Goal: Task Accomplishment & Management: Manage account settings

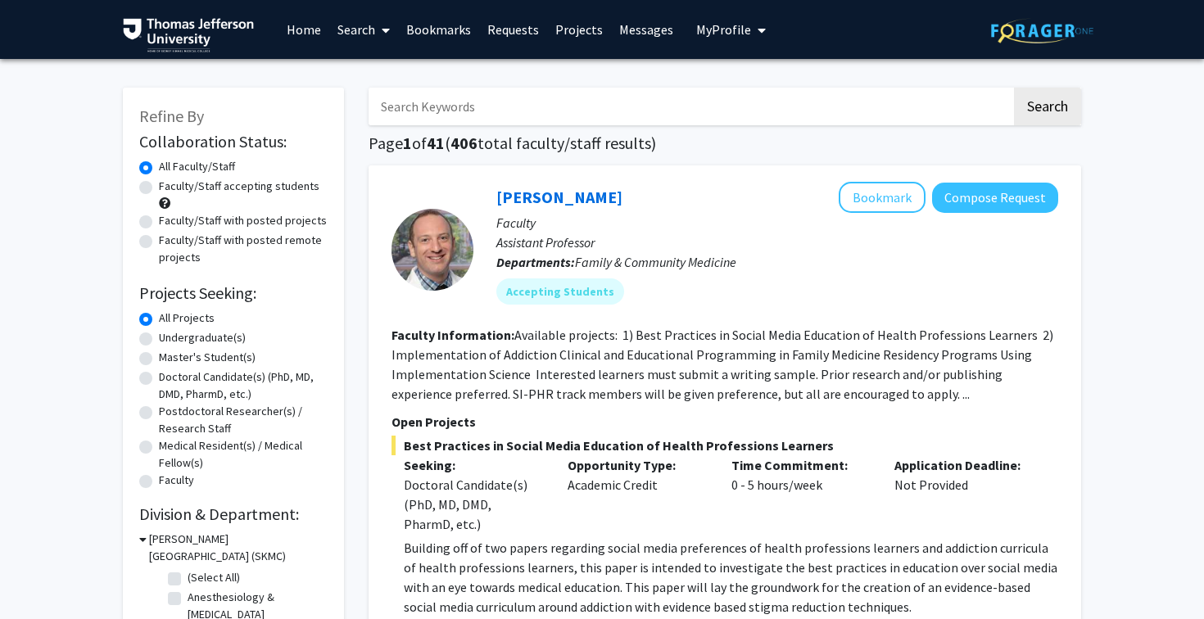
click at [363, 25] on link "Search" at bounding box center [363, 29] width 69 height 57
click at [383, 102] on span "Students" at bounding box center [379, 108] width 100 height 33
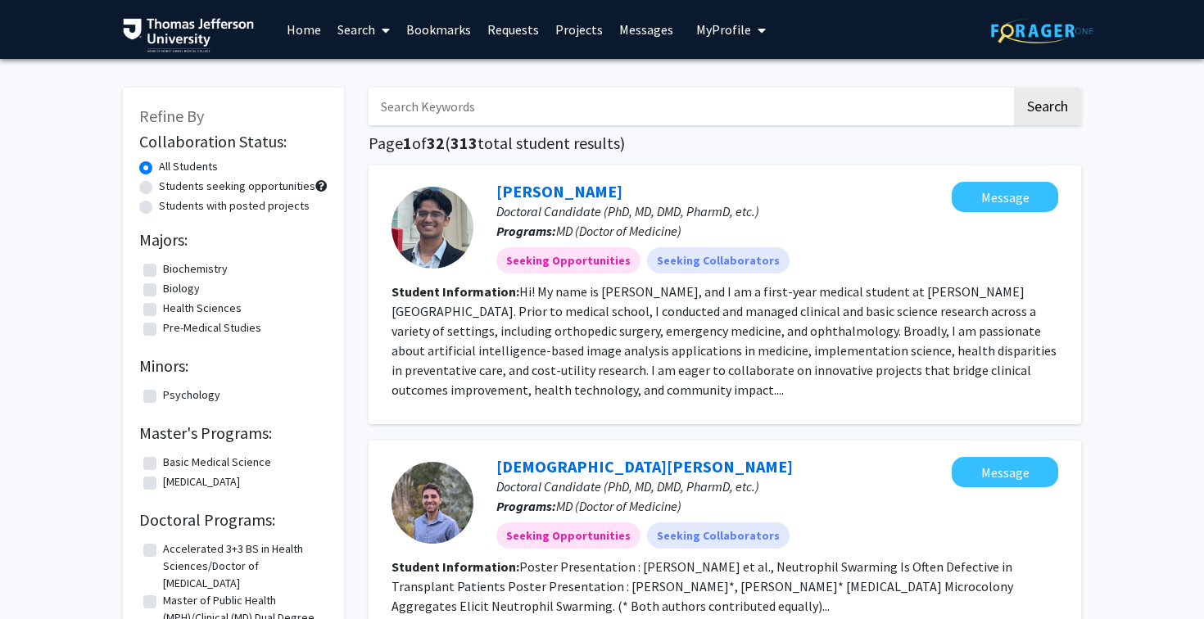
click at [727, 25] on span "My Profile" at bounding box center [723, 29] width 55 height 16
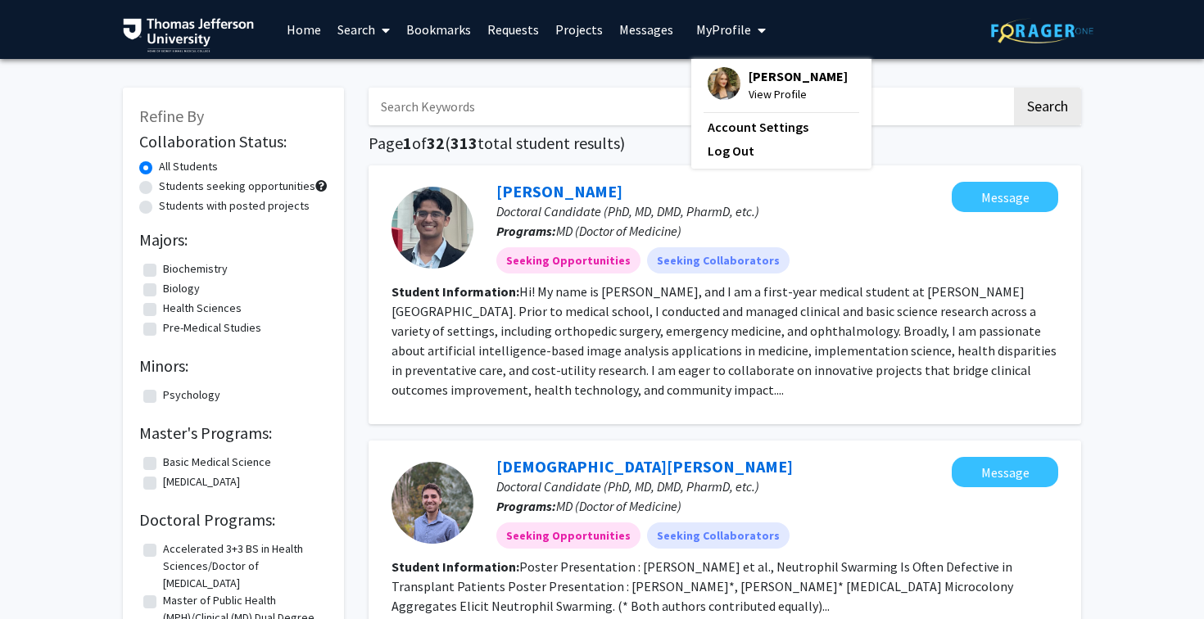
click at [750, 92] on span "View Profile" at bounding box center [798, 94] width 99 height 18
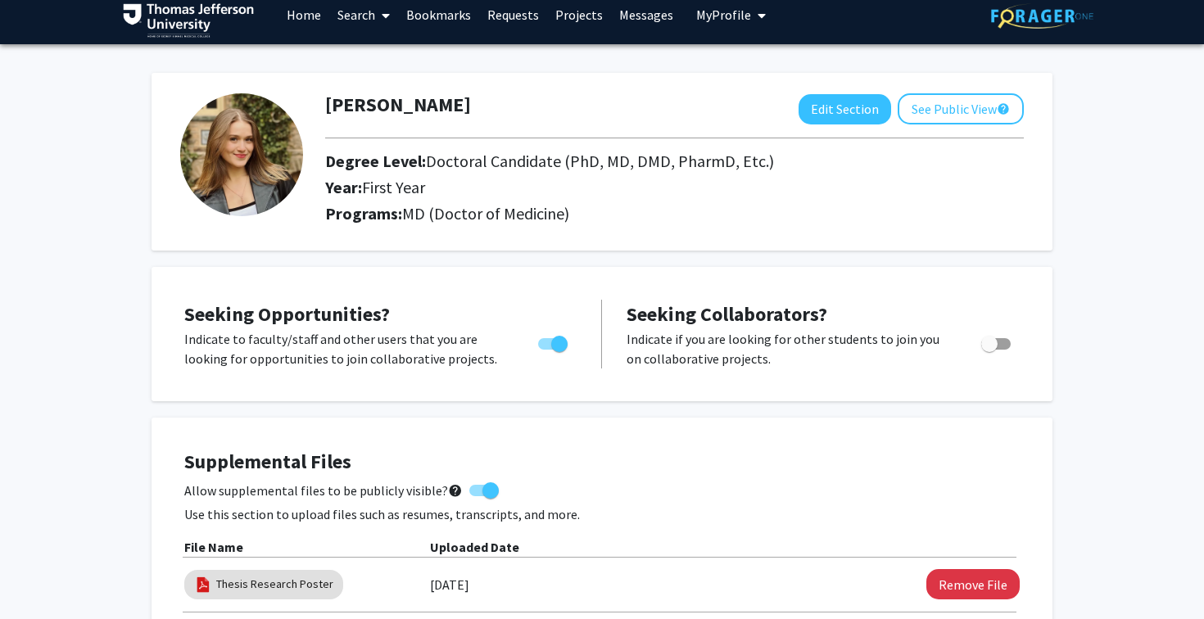
scroll to position [3, 0]
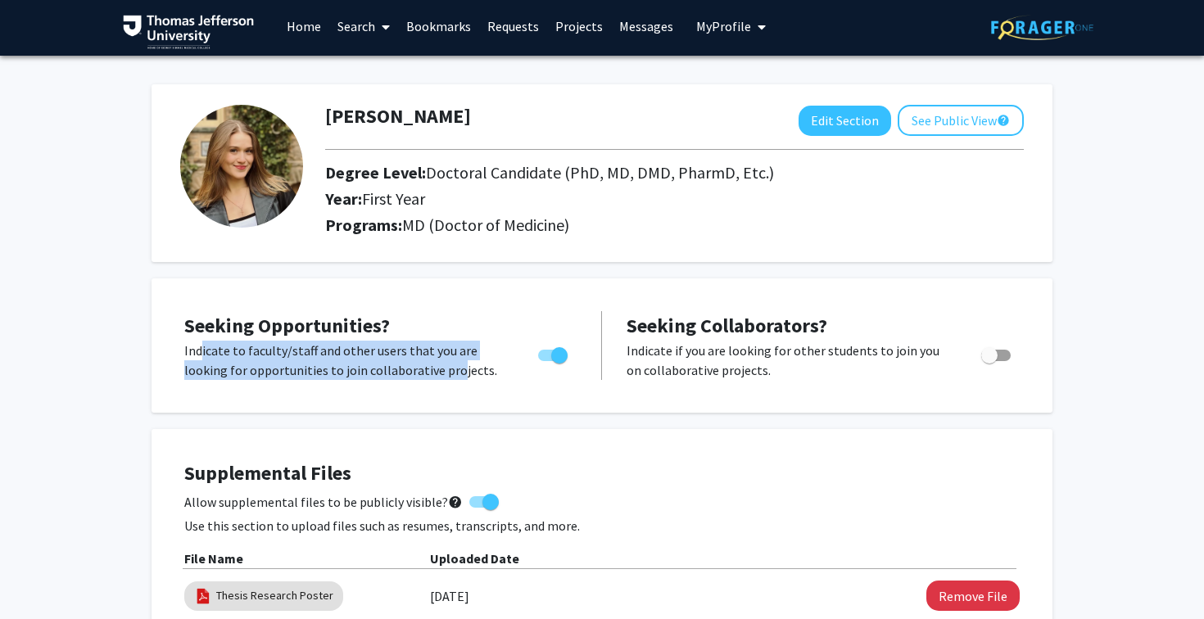
drag, startPoint x: 197, startPoint y: 352, endPoint x: 462, endPoint y: 364, distance: 265.7
click at [460, 364] on p "Indicate to faculty/staff and other users that you are looking for opportunitie…" at bounding box center [345, 360] width 323 height 39
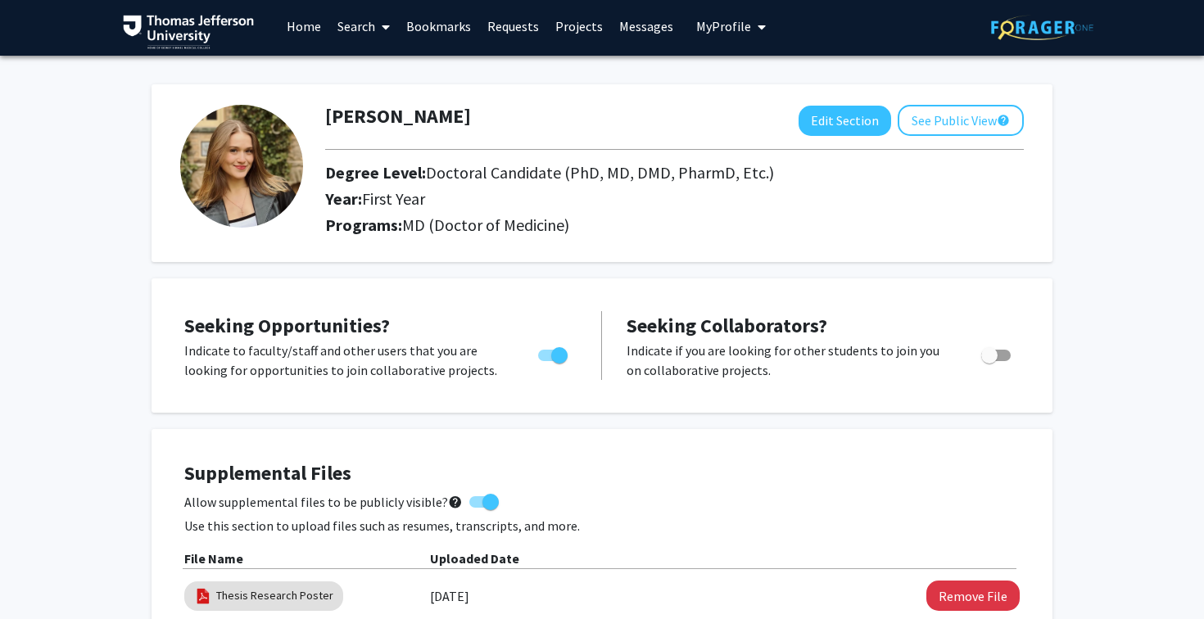
click at [469, 365] on p "Indicate to faculty/staff and other users that you are looking for opportunitie…" at bounding box center [345, 360] width 323 height 39
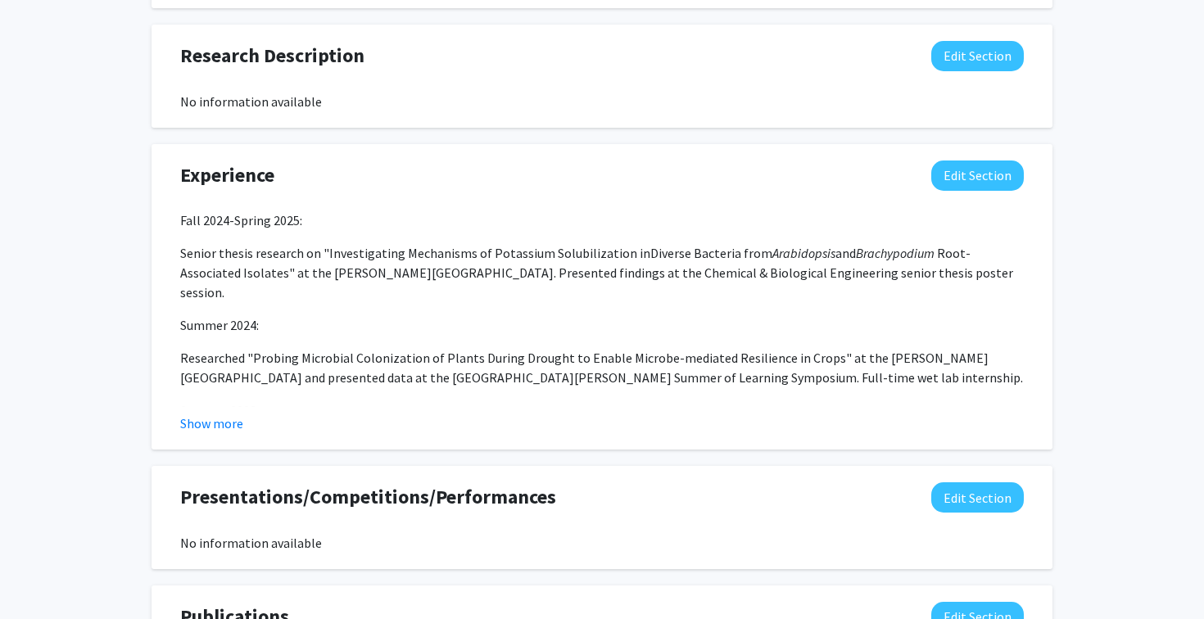
scroll to position [0, 0]
